Goal: Find specific page/section: Find specific page/section

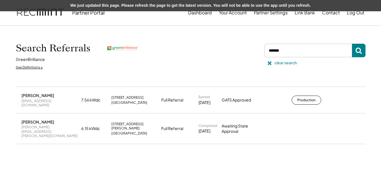
click at [280, 64] on div "clear search" at bounding box center [286, 63] width 23 height 6
click at [278, 61] on div "clear search" at bounding box center [286, 63] width 23 height 6
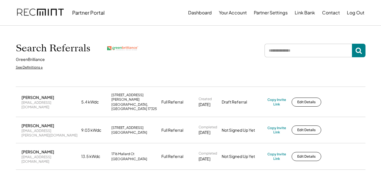
click at [51, 97] on div "[PERSON_NAME]" at bounding box center [37, 97] width 33 height 5
copy div "[PERSON_NAME]"
